Goal: Information Seeking & Learning: Learn about a topic

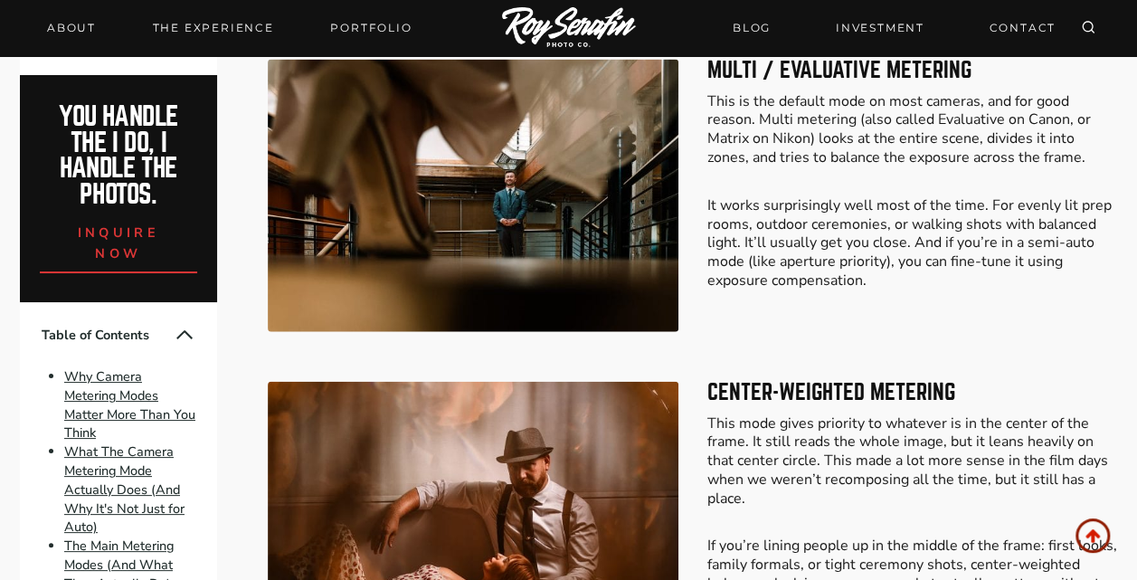
scroll to position [2040, 0]
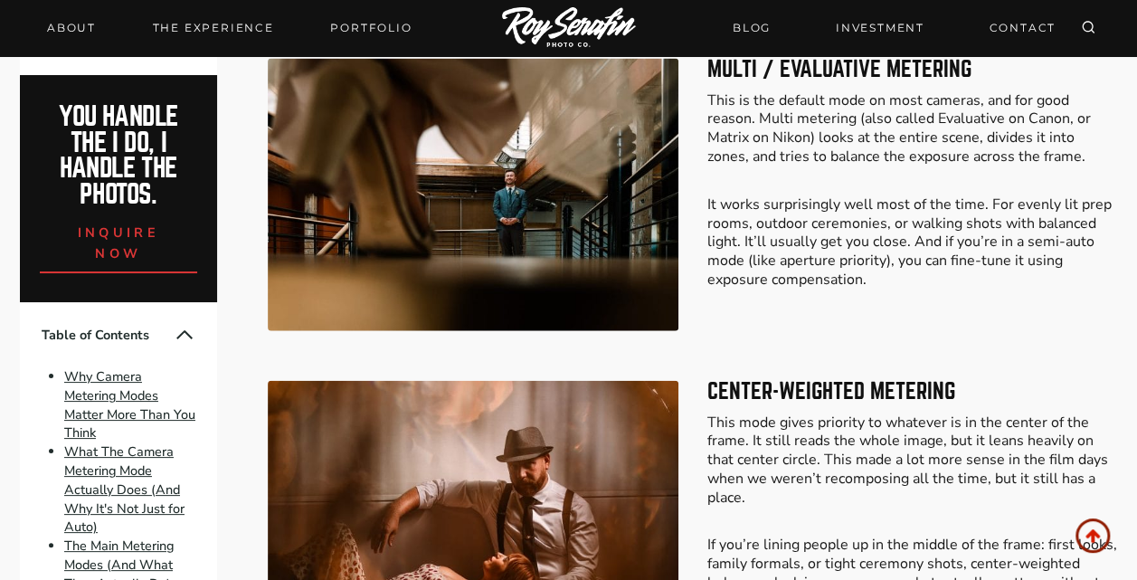
click at [747, 277] on p "It works surprisingly well most of the time. For evenly lit prep rooms, outdoor…" at bounding box center [912, 242] width 411 height 94
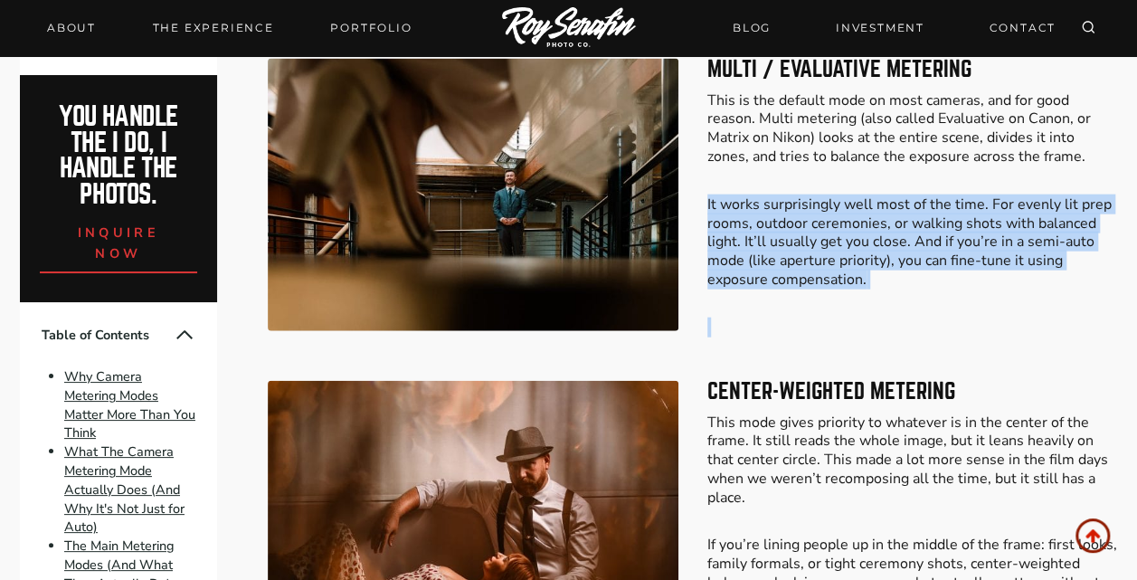
drag, startPoint x: 747, startPoint y: 277, endPoint x: 894, endPoint y: 256, distance: 148.0
click at [894, 256] on p "It works surprisingly well most of the time. For evenly lit prep rooms, outdoor…" at bounding box center [912, 242] width 411 height 94
click at [879, 313] on div "Multi / Evaluative Metering This is the default mode on most cameras, and for g…" at bounding box center [912, 198] width 411 height 279
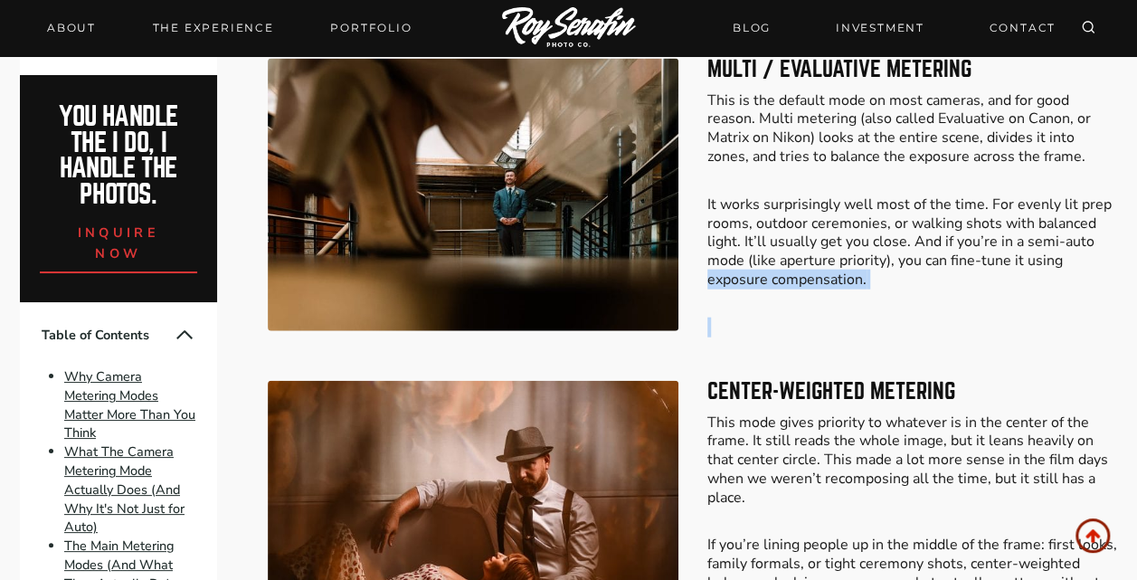
drag, startPoint x: 704, startPoint y: 281, endPoint x: 845, endPoint y: 292, distance: 141.5
click at [845, 292] on div "Multi / Evaluative Metering This is the default mode on most cameras, and for g…" at bounding box center [692, 198] width 849 height 322
copy p "exposure compensation."
drag, startPoint x: 745, startPoint y: 254, endPoint x: 868, endPoint y: 284, distance: 126.6
click at [868, 285] on p "It works surprisingly well most of the time. For evenly lit prep rooms, outdoor…" at bounding box center [912, 242] width 411 height 94
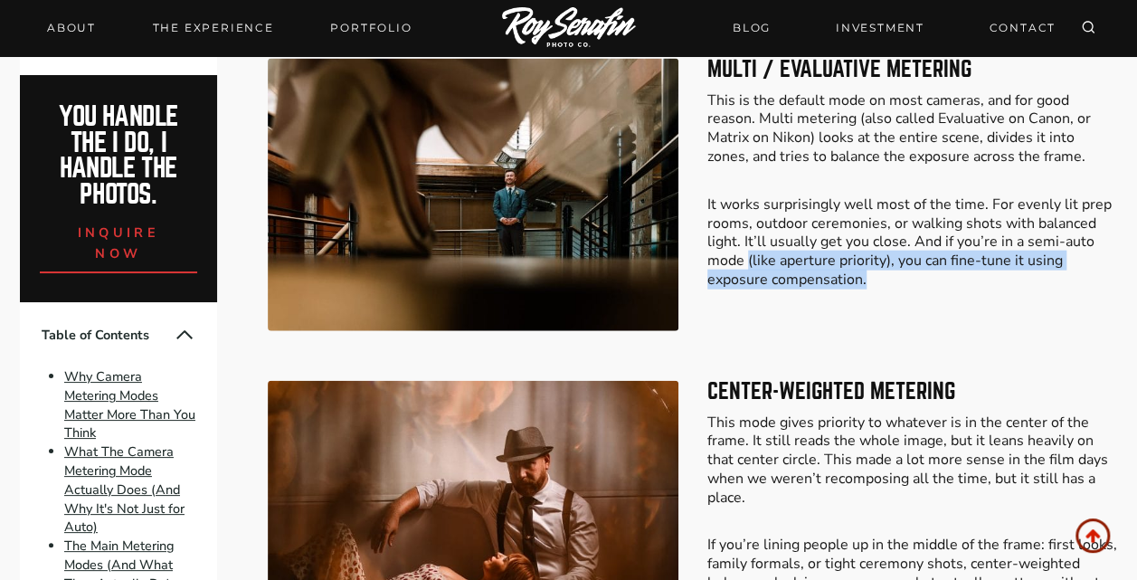
copy p "(like aperture priority), you can fine-tune it using exposure compensation."
